Goal: Transaction & Acquisition: Purchase product/service

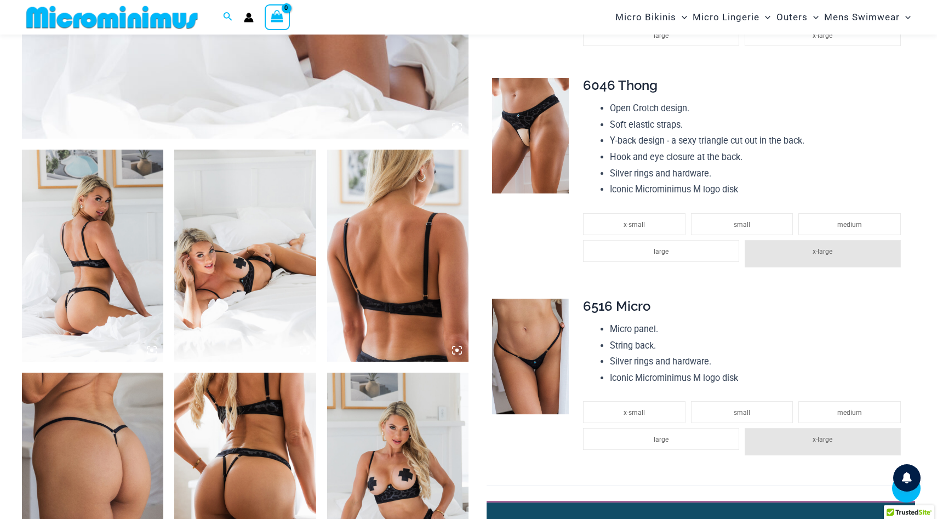
scroll to position [642, 0]
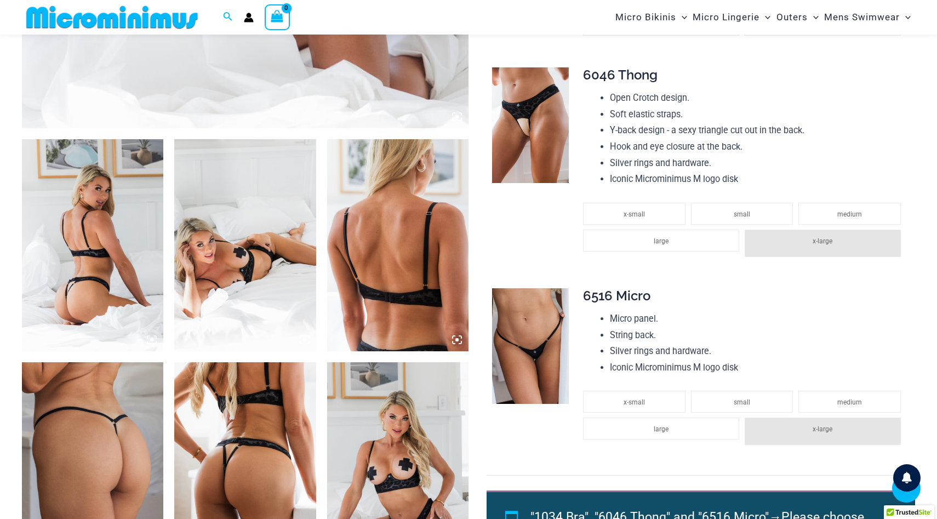
click at [414, 280] on img at bounding box center [397, 245] width 141 height 212
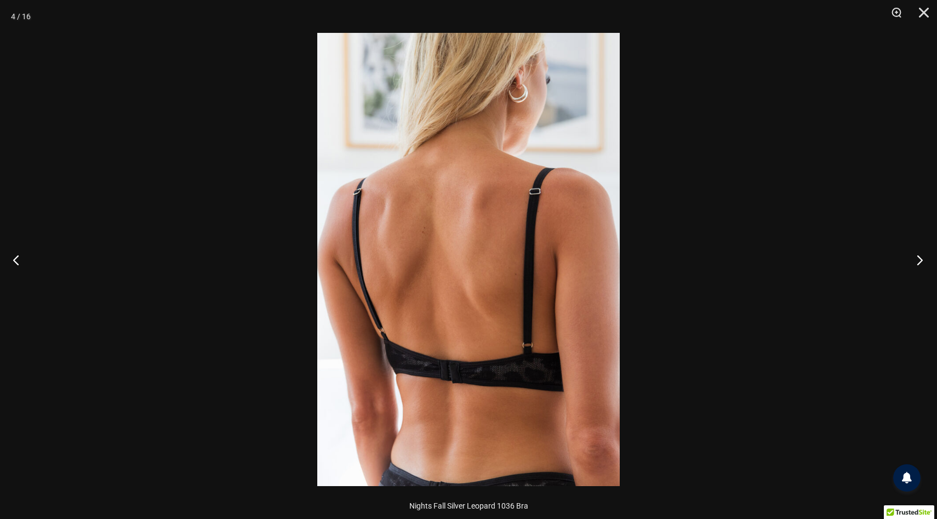
click at [921, 257] on button "Next" at bounding box center [916, 259] width 41 height 55
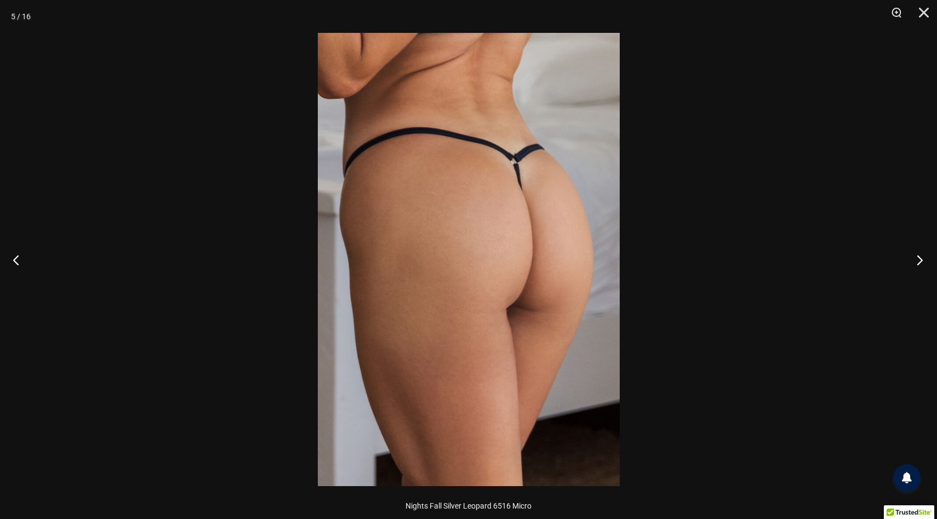
click at [921, 257] on button "Next" at bounding box center [916, 259] width 41 height 55
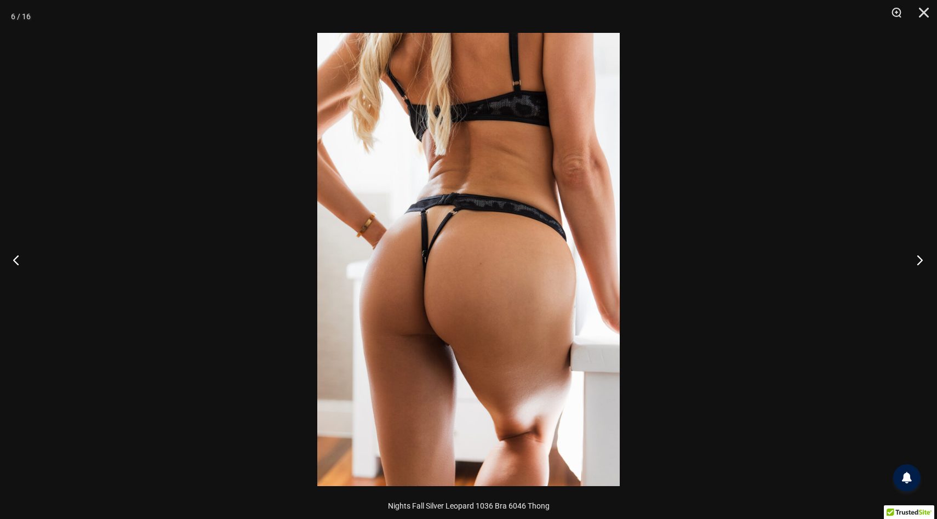
click at [921, 257] on button "Next" at bounding box center [916, 259] width 41 height 55
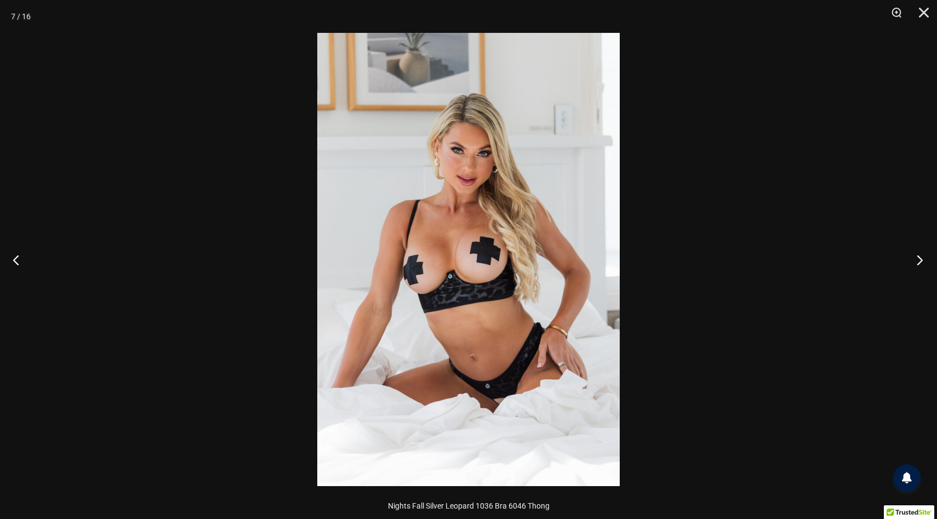
click at [921, 257] on button "Next" at bounding box center [916, 259] width 41 height 55
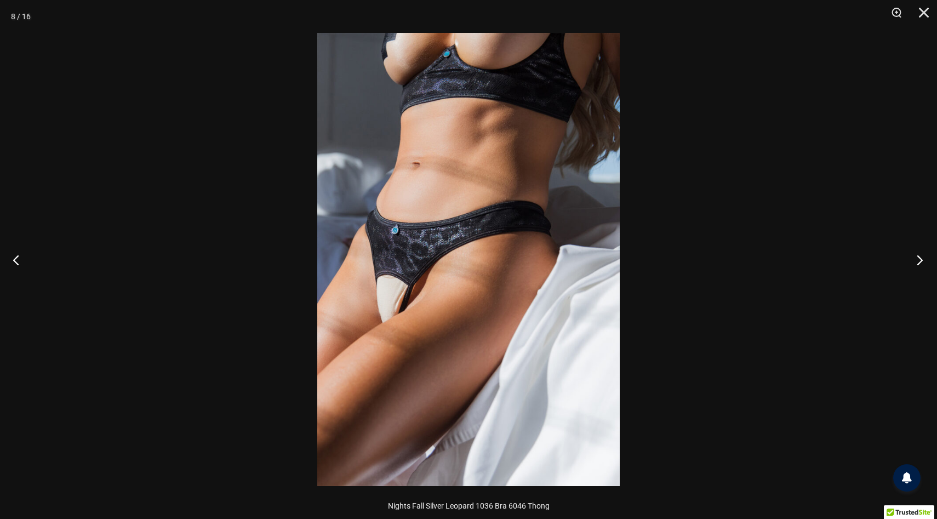
click at [921, 257] on button "Next" at bounding box center [916, 259] width 41 height 55
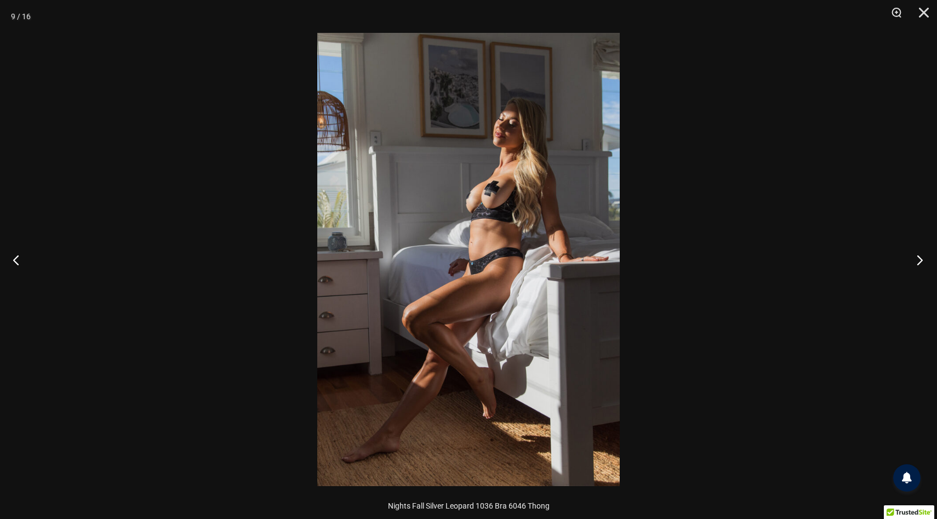
click at [921, 257] on button "Next" at bounding box center [916, 259] width 41 height 55
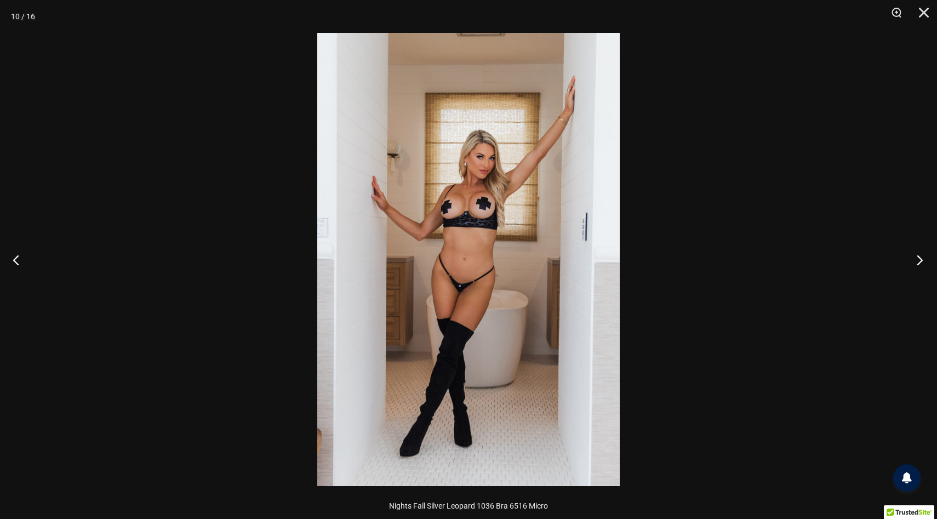
click at [921, 257] on button "Next" at bounding box center [916, 259] width 41 height 55
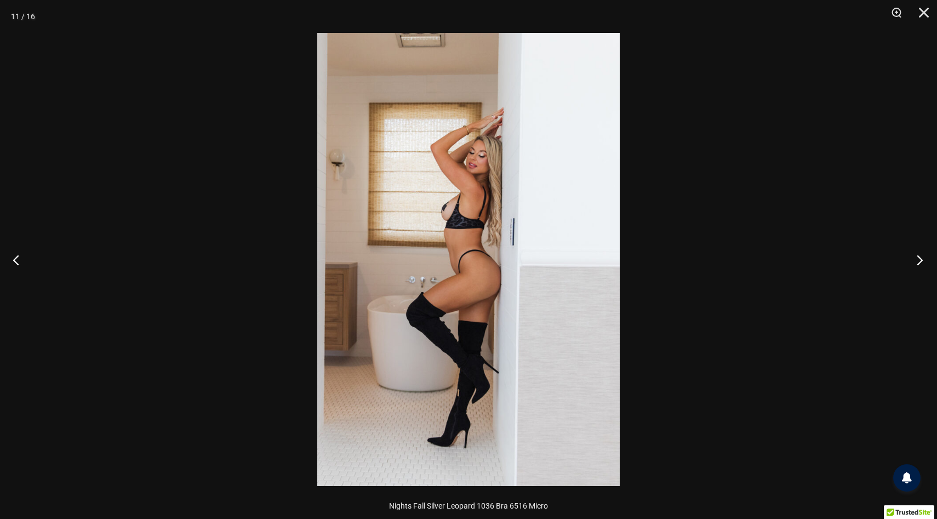
click at [921, 257] on button "Next" at bounding box center [916, 259] width 41 height 55
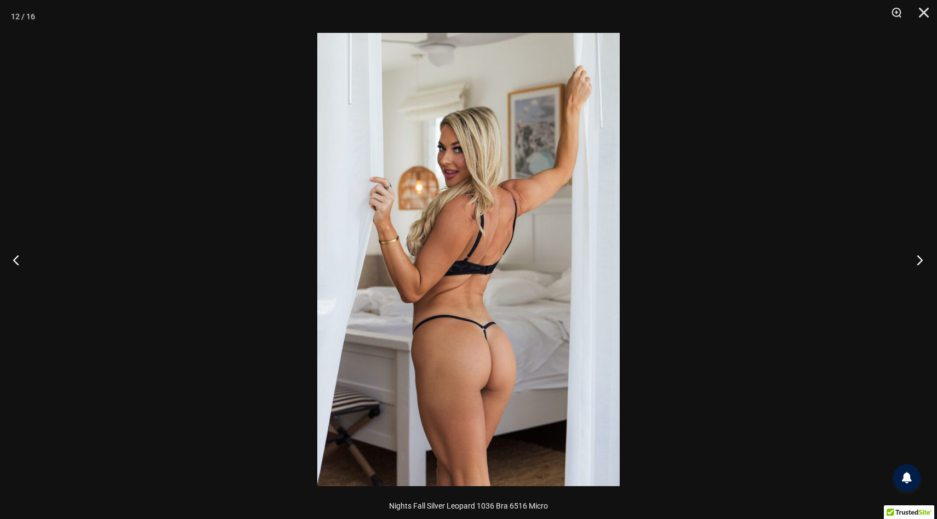
click at [921, 257] on button "Next" at bounding box center [916, 259] width 41 height 55
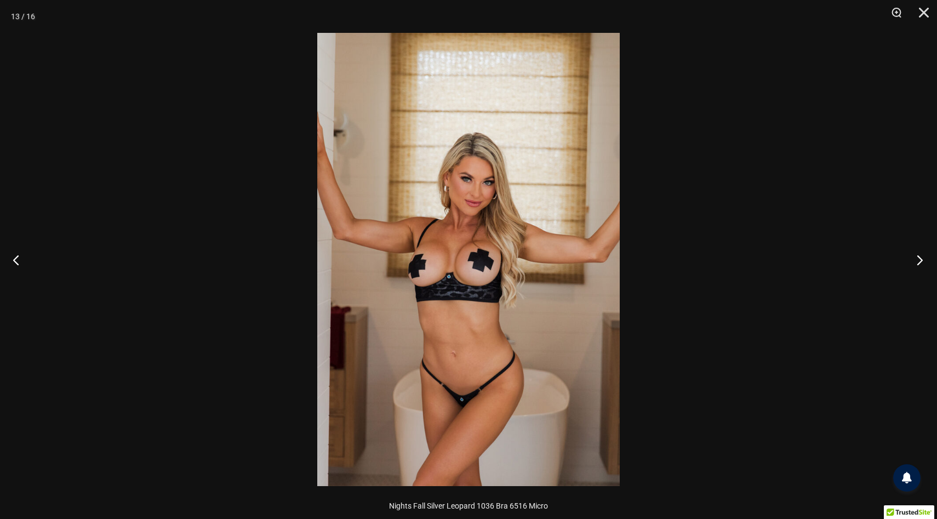
click at [921, 257] on button "Next" at bounding box center [916, 259] width 41 height 55
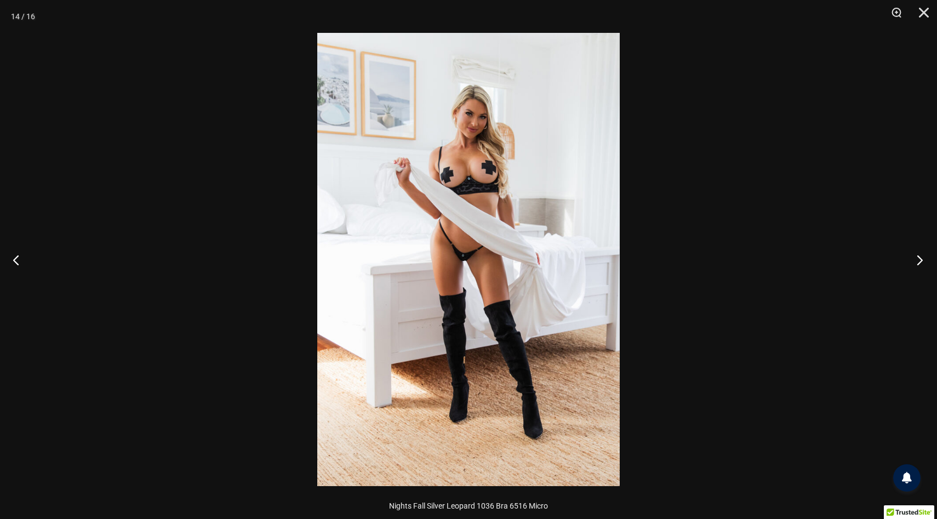
click at [921, 257] on button "Next" at bounding box center [916, 259] width 41 height 55
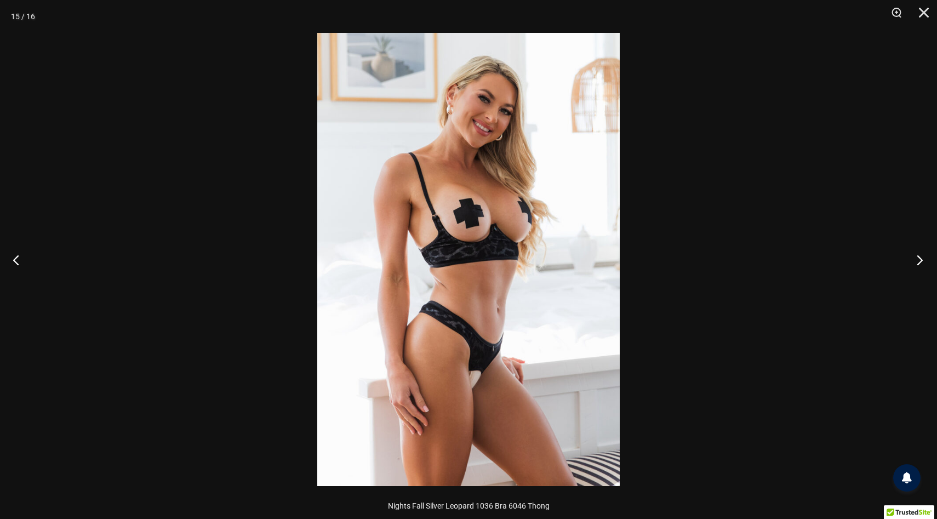
click at [921, 257] on button "Next" at bounding box center [916, 259] width 41 height 55
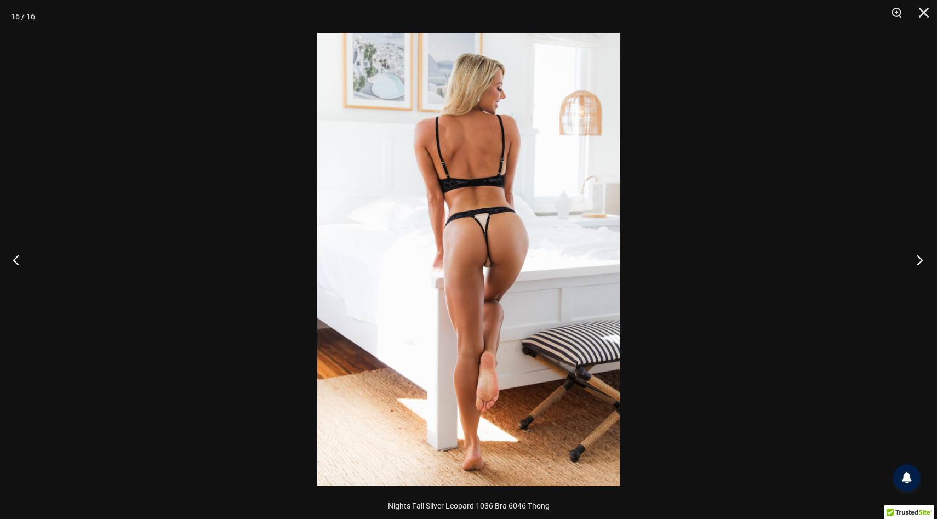
click at [921, 257] on button "Next" at bounding box center [916, 259] width 41 height 55
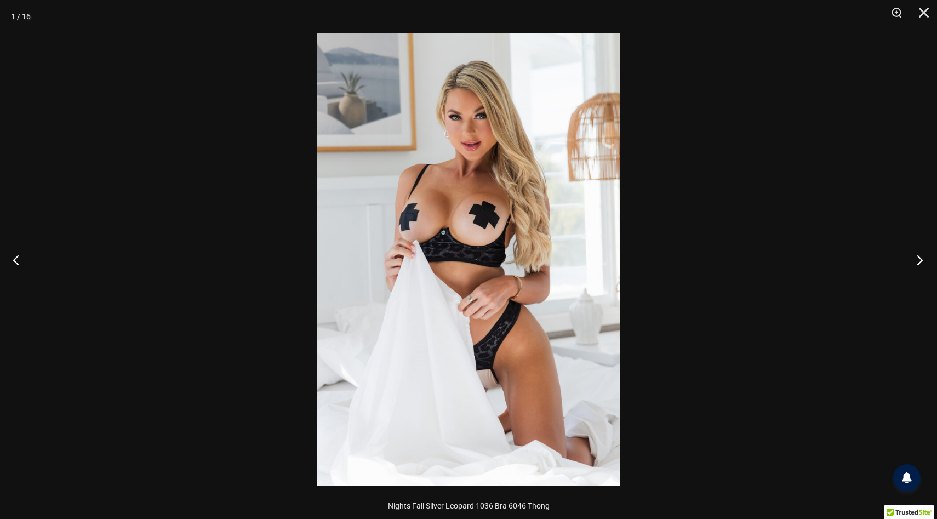
click at [921, 257] on button "Next" at bounding box center [916, 259] width 41 height 55
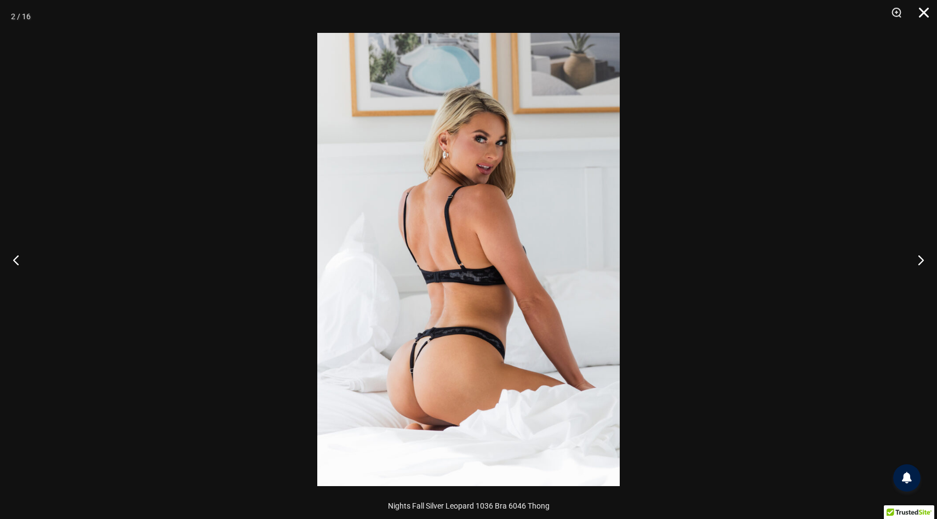
click at [928, 16] on button "Close" at bounding box center [920, 16] width 27 height 33
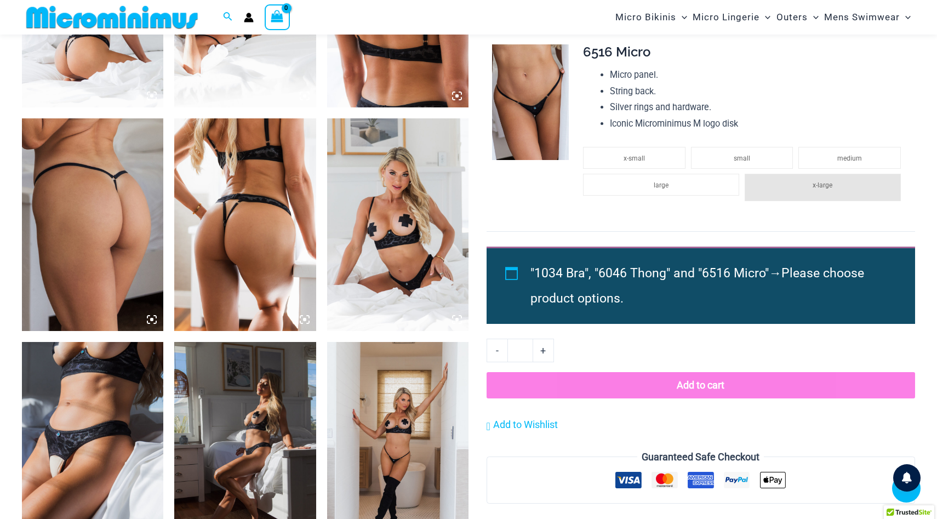
scroll to position [736, 0]
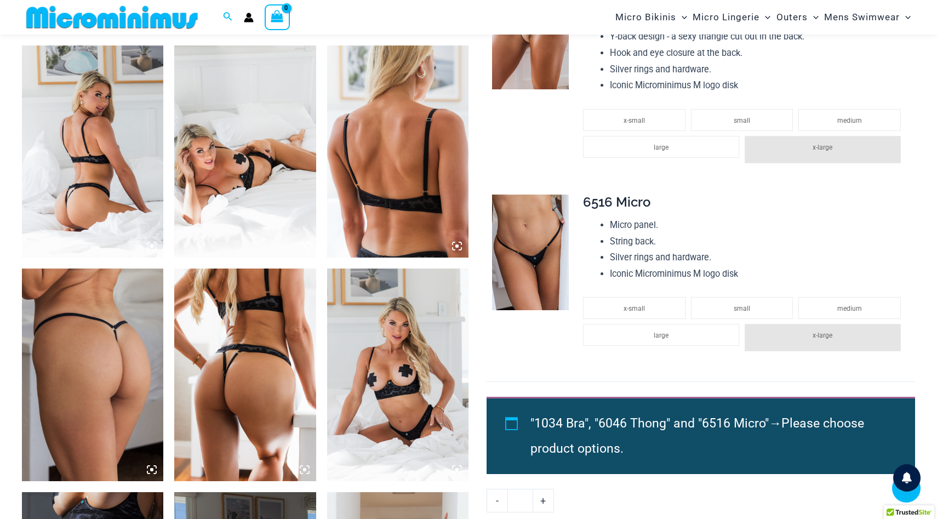
click at [530, 257] on img at bounding box center [530, 252] width 77 height 115
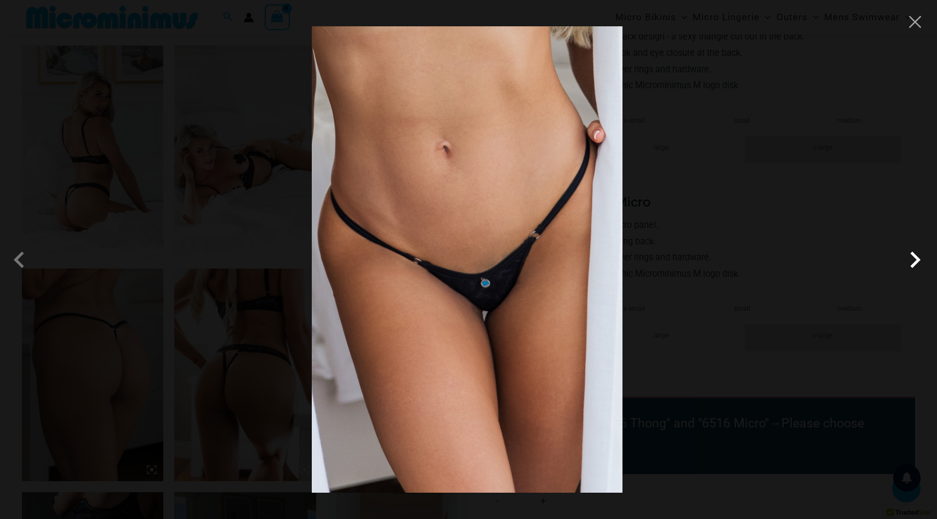
click at [922, 264] on span at bounding box center [915, 259] width 33 height 33
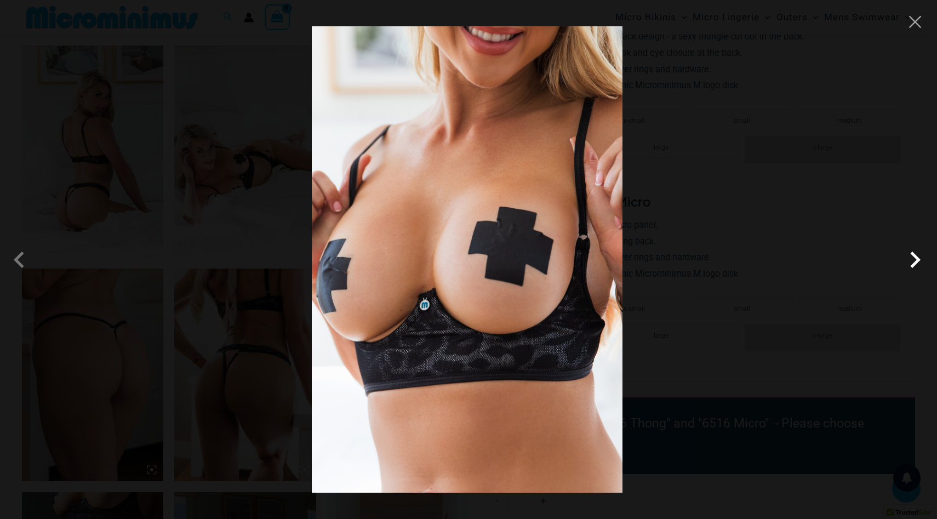
click at [922, 264] on span at bounding box center [915, 259] width 33 height 33
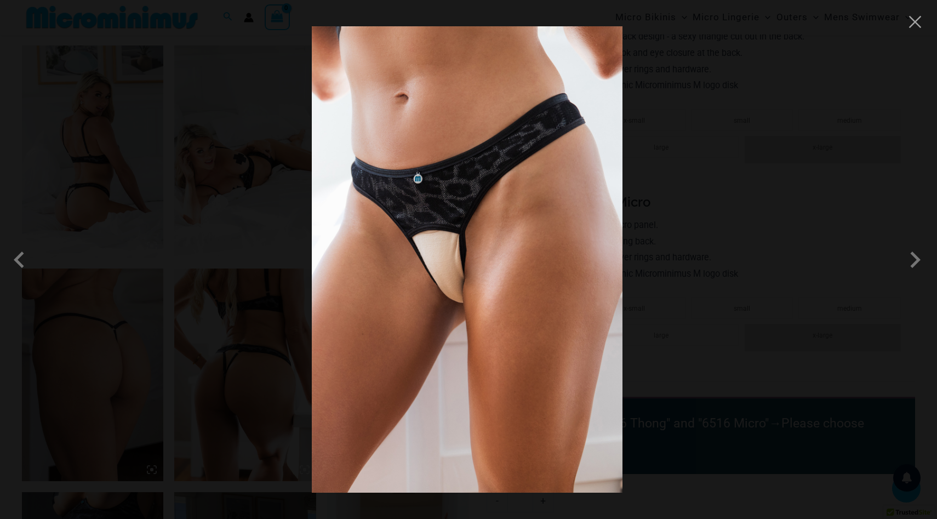
click at [915, 31] on div at bounding box center [468, 259] width 937 height 519
